Goal: Go to known website: Access a specific website the user already knows

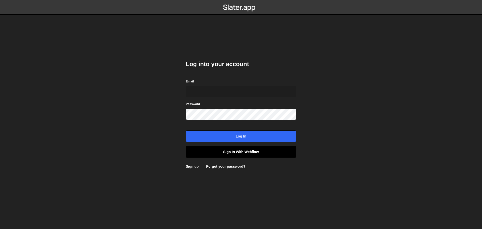
click at [230, 154] on link "Sign in with Webflow" at bounding box center [241, 152] width 110 height 12
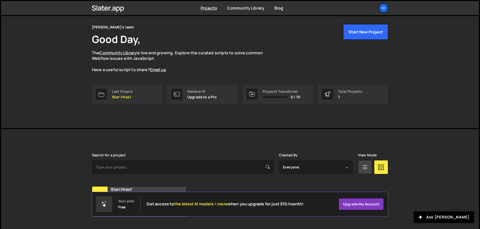
scroll to position [30, 0]
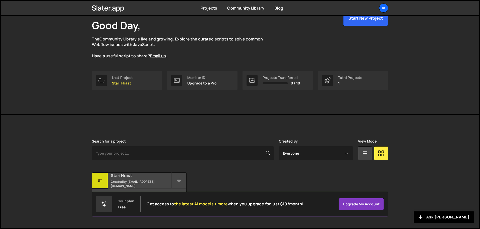
click at [125, 178] on h2 "Stari Hrast" at bounding box center [141, 175] width 60 height 6
